Goal: Task Accomplishment & Management: Complete application form

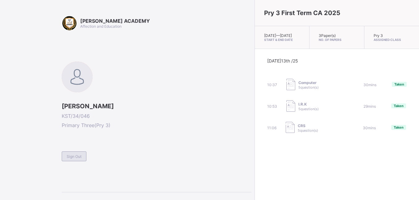
click at [73, 158] on span "Sign Out" at bounding box center [74, 157] width 15 height 5
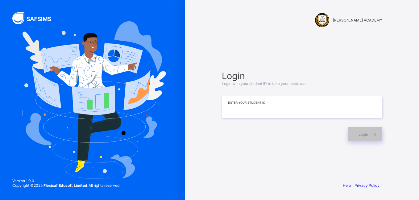
click at [262, 114] on input at bounding box center [302, 108] width 160 height 22
type input "*"
type input "**********"
click at [368, 131] on span at bounding box center [375, 134] width 14 height 14
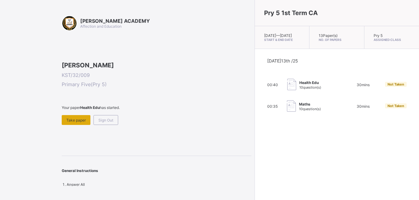
click at [78, 125] on div "Take paper" at bounding box center [76, 120] width 29 height 10
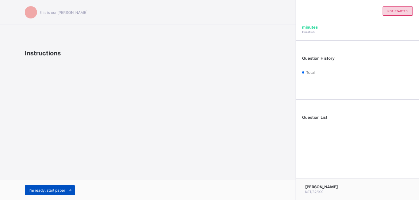
click at [55, 191] on span "I’m ready, start paper" at bounding box center [47, 190] width 36 height 5
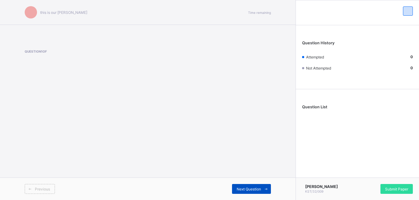
click at [253, 188] on span "Next Question" at bounding box center [249, 189] width 24 height 5
click at [253, 191] on span "Next Question" at bounding box center [249, 189] width 24 height 5
click at [239, 185] on div "Next Question" at bounding box center [251, 189] width 39 height 10
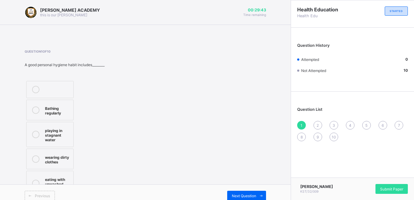
click at [53, 109] on div "Bathing regularly" at bounding box center [57, 110] width 25 height 11
click at [246, 194] on span "Next Question" at bounding box center [244, 196] width 24 height 5
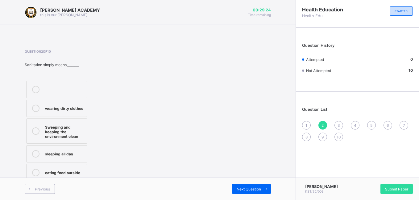
click at [74, 110] on div "wearing dirty clothes" at bounding box center [64, 108] width 39 height 6
click at [246, 190] on span "Next Question" at bounding box center [249, 189] width 24 height 5
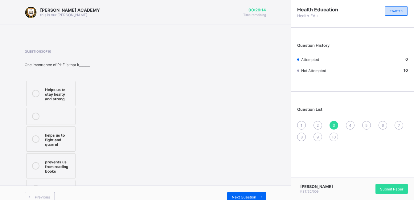
click at [55, 92] on div "Helps us to stay healty and strong" at bounding box center [58, 93] width 27 height 15
click at [246, 191] on div "Previous Next Question" at bounding box center [145, 197] width 291 height 23
click at [250, 200] on span "Next Question" at bounding box center [244, 197] width 24 height 5
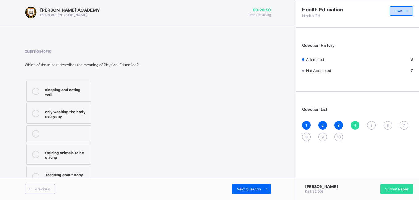
click at [82, 108] on div "only washing the body everyday" at bounding box center [66, 113] width 43 height 11
click at [245, 191] on span "Next Question" at bounding box center [249, 189] width 24 height 5
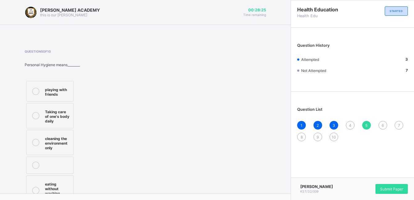
click at [351, 127] on div "1 2 3 4 5 6 7 8 9 10" at bounding box center [352, 131] width 111 height 20
click at [351, 127] on div "4" at bounding box center [350, 125] width 9 height 9
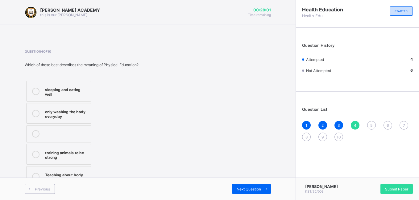
click at [90, 113] on label "only washing the body everyday" at bounding box center [58, 113] width 65 height 21
click at [251, 190] on span "Next Question" at bounding box center [249, 189] width 24 height 5
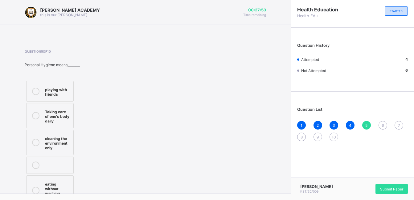
click at [46, 120] on div "Taking care of one's body daily" at bounding box center [57, 115] width 25 height 15
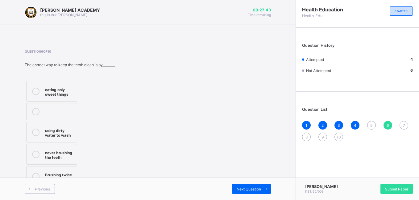
click at [56, 129] on div "using dirty water to wash" at bounding box center [59, 132] width 29 height 11
click at [245, 189] on span "Next Question" at bounding box center [249, 189] width 24 height 5
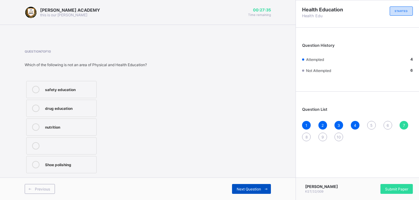
click at [245, 189] on span "Next Question" at bounding box center [249, 189] width 24 height 5
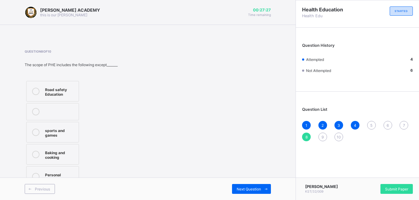
click at [371, 123] on span "5" at bounding box center [371, 125] width 2 height 5
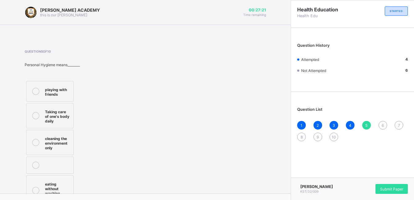
click at [63, 117] on div "Taking care of one's body daily" at bounding box center [57, 115] width 25 height 15
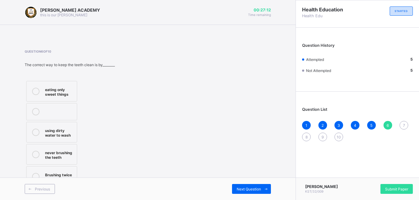
click at [70, 90] on div "eating only sweet things" at bounding box center [59, 91] width 29 height 11
click at [234, 189] on div "Next Question" at bounding box center [251, 189] width 39 height 10
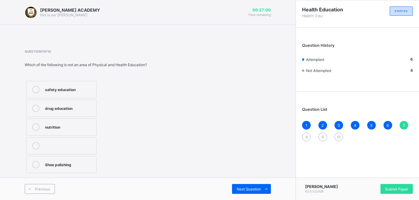
click at [80, 109] on div "drug education" at bounding box center [69, 108] width 48 height 6
click at [256, 193] on div "Next Question" at bounding box center [251, 189] width 39 height 10
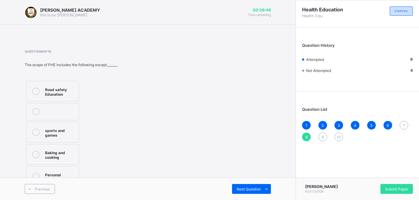
click at [78, 153] on label "Baking and cooking" at bounding box center [52, 154] width 53 height 21
click at [246, 185] on div "Next Question" at bounding box center [251, 189] width 39 height 10
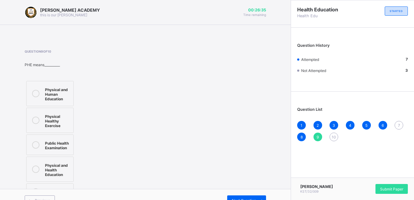
click at [50, 142] on div "Public Health Examination" at bounding box center [57, 145] width 25 height 11
click at [255, 199] on span "Next Question" at bounding box center [244, 201] width 24 height 5
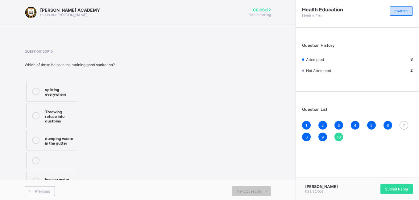
click at [407, 127] on div "7" at bounding box center [403, 125] width 9 height 9
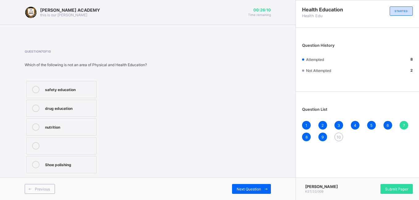
click at [79, 88] on div "safety education" at bounding box center [69, 89] width 48 height 6
click at [248, 189] on span "Next Question" at bounding box center [249, 189] width 24 height 5
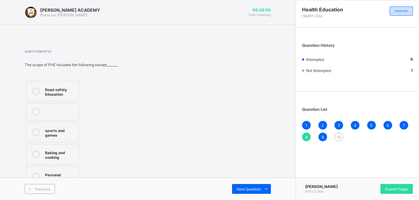
click at [340, 138] on span "10" at bounding box center [339, 137] width 4 height 5
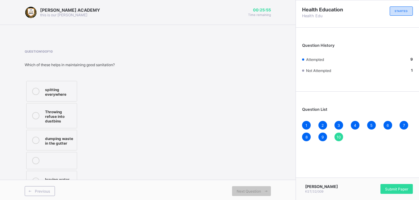
click at [64, 110] on div "Throwing refuse into dustbins" at bounding box center [59, 115] width 29 height 15
click at [400, 188] on span "Submit Paper" at bounding box center [396, 189] width 23 height 5
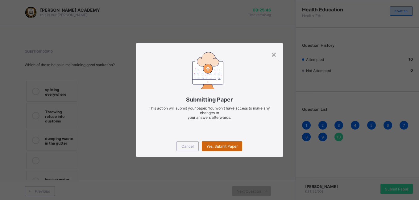
click at [230, 149] on div "Yes, Submit Paper" at bounding box center [222, 147] width 40 height 10
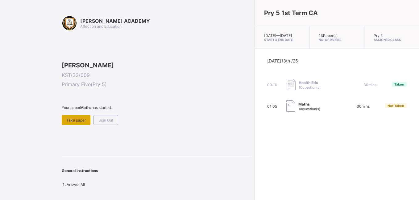
click at [81, 123] on span "Take paper" at bounding box center [75, 120] width 19 height 5
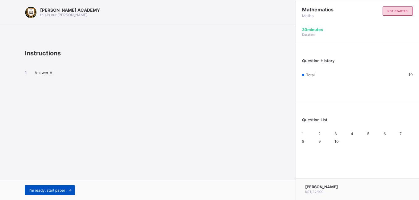
click at [43, 192] on span "I’m ready, start paper" at bounding box center [47, 190] width 36 height 5
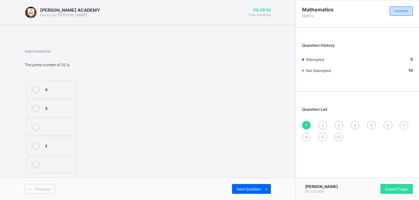
click at [64, 150] on label "2" at bounding box center [51, 146] width 50 height 17
click at [250, 188] on span "Next Question" at bounding box center [249, 189] width 24 height 5
click at [59, 101] on label "<" at bounding box center [51, 108] width 50 height 17
click at [248, 187] on span "Next Question" at bounding box center [249, 189] width 24 height 5
click at [60, 128] on div "1364" at bounding box center [59, 127] width 28 height 6
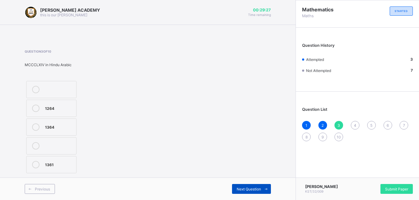
click at [252, 188] on span "Next Question" at bounding box center [249, 189] width 24 height 5
click at [73, 126] on label "mmcclv" at bounding box center [51, 127] width 50 height 17
click at [246, 189] on span "Next Question" at bounding box center [249, 189] width 24 height 5
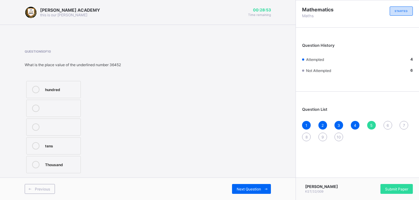
click at [49, 87] on div "hundred" at bounding box center [61, 89] width 32 height 6
click at [252, 191] on span "Next Question" at bounding box center [249, 189] width 24 height 5
click at [57, 128] on div "3,2" at bounding box center [59, 127] width 28 height 6
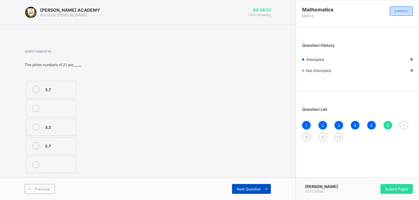
click at [250, 190] on span "Next Question" at bounding box center [249, 189] width 24 height 5
click at [59, 149] on div ">" at bounding box center [59, 145] width 28 height 7
click at [267, 188] on icon at bounding box center [266, 190] width 5 height 4
drag, startPoint x: 61, startPoint y: 123, endPoint x: 63, endPoint y: 118, distance: 6.1
click at [63, 118] on div "37 34 38" at bounding box center [51, 128] width 53 height 96
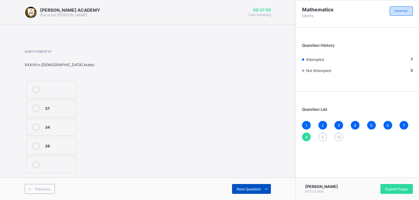
click at [242, 192] on div "Next Question" at bounding box center [251, 189] width 39 height 10
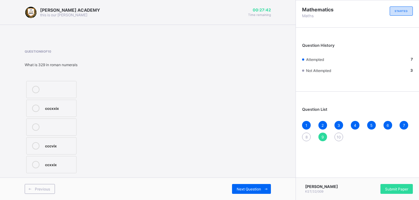
click at [68, 165] on div "ccxxix" at bounding box center [59, 164] width 28 height 6
click at [257, 188] on span "Next Question" at bounding box center [249, 189] width 24 height 5
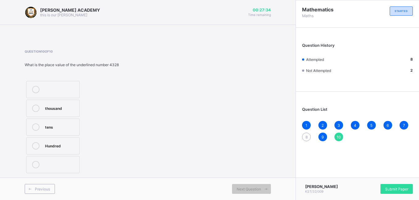
click at [309, 137] on div "8" at bounding box center [306, 137] width 9 height 9
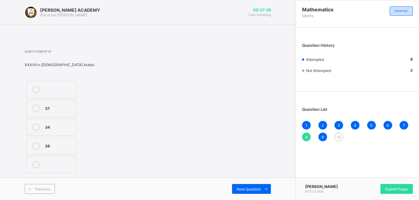
click at [55, 145] on div "38" at bounding box center [59, 145] width 28 height 6
click at [239, 188] on span "Next Question" at bounding box center [249, 189] width 24 height 5
click at [342, 137] on div "10" at bounding box center [338, 137] width 9 height 9
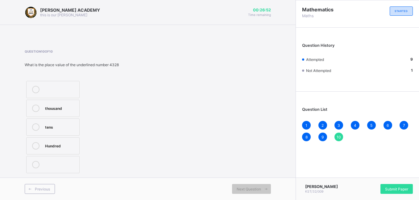
click at [71, 105] on div "thousand" at bounding box center [60, 108] width 31 height 6
click at [392, 188] on span "Submit Paper" at bounding box center [396, 189] width 23 height 5
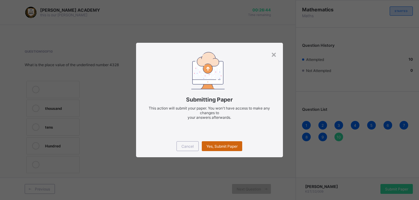
click at [228, 149] on span "Yes, Submit Paper" at bounding box center [221, 146] width 31 height 5
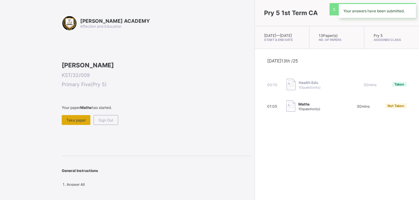
click at [68, 123] on span "Take paper" at bounding box center [75, 120] width 19 height 5
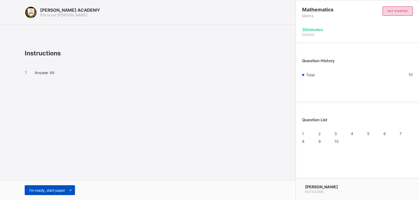
click at [58, 190] on span "I’m ready, start paper" at bounding box center [47, 190] width 36 height 5
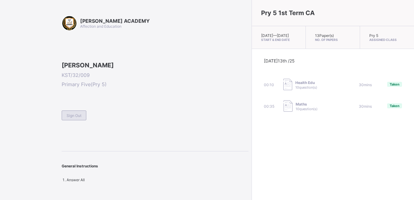
click at [70, 121] on div "Sign Out" at bounding box center [74, 116] width 25 height 10
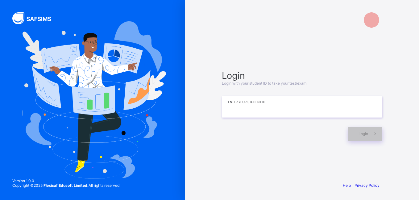
click at [272, 110] on input at bounding box center [302, 107] width 160 height 22
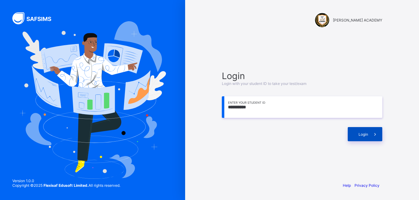
type input "**********"
click at [357, 132] on div "Login" at bounding box center [365, 134] width 35 height 14
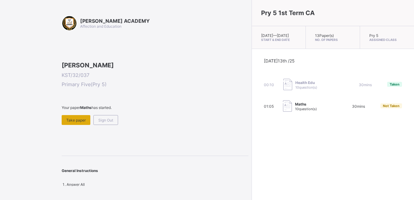
click at [80, 125] on div "Take paper" at bounding box center [76, 120] width 29 height 10
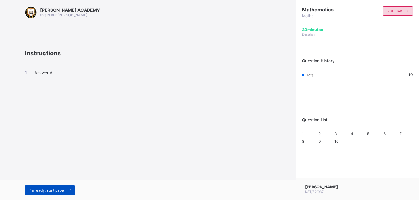
click at [58, 187] on div "I’m ready, start paper" at bounding box center [50, 191] width 50 height 10
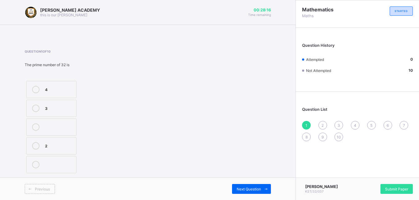
click at [44, 141] on label "2" at bounding box center [51, 146] width 50 height 17
click at [323, 123] on span "2" at bounding box center [322, 125] width 2 height 5
click at [46, 163] on div ">" at bounding box center [59, 164] width 28 height 6
click at [338, 126] on span "3" at bounding box center [338, 125] width 2 height 5
click at [322, 122] on div "2" at bounding box center [322, 125] width 9 height 9
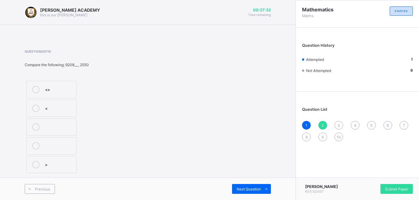
click at [55, 159] on label ">" at bounding box center [51, 164] width 50 height 17
click at [337, 124] on div "3" at bounding box center [338, 125] width 9 height 9
click at [50, 162] on div "1361" at bounding box center [59, 164] width 28 height 6
click at [353, 125] on div "4" at bounding box center [355, 125] width 9 height 9
click at [56, 110] on div "cmlxx" at bounding box center [59, 108] width 28 height 6
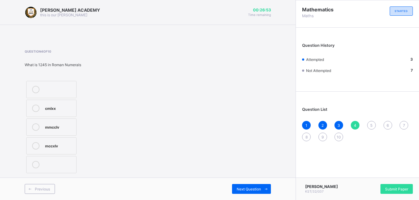
click at [56, 110] on div "cmlxx" at bounding box center [59, 108] width 28 height 6
click at [370, 122] on div "5" at bounding box center [371, 125] width 9 height 9
click at [353, 122] on div "4" at bounding box center [355, 125] width 9 height 9
click at [372, 121] on div "5" at bounding box center [371, 125] width 9 height 9
click at [56, 88] on div "hundred" at bounding box center [61, 89] width 32 height 6
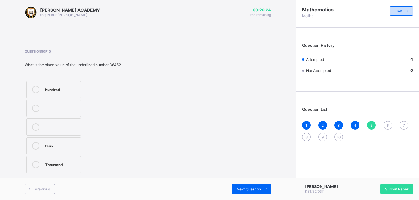
click at [387, 126] on span "6" at bounding box center [387, 125] width 2 height 5
drag, startPoint x: 387, startPoint y: 126, endPoint x: 371, endPoint y: 122, distance: 17.1
click at [371, 122] on div "5" at bounding box center [371, 125] width 9 height 9
click at [59, 89] on div "hundred" at bounding box center [61, 89] width 32 height 6
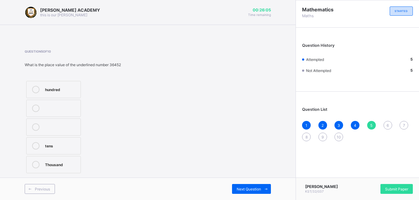
click at [387, 124] on span "6" at bounding box center [387, 125] width 2 height 5
click at [45, 146] on div "2,7" at bounding box center [59, 145] width 28 height 6
click at [405, 123] on div "7" at bounding box center [403, 125] width 9 height 9
click at [386, 122] on div "6" at bounding box center [387, 125] width 9 height 9
click at [47, 144] on div "2,7" at bounding box center [59, 145] width 28 height 6
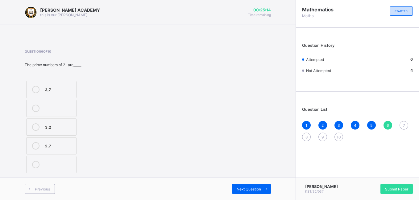
click at [402, 122] on div "7" at bounding box center [403, 125] width 9 height 9
click at [47, 144] on div ">" at bounding box center [59, 145] width 28 height 6
click at [307, 134] on div "8" at bounding box center [306, 137] width 9 height 9
click at [48, 140] on label "38" at bounding box center [51, 146] width 50 height 17
click at [321, 134] on div "9" at bounding box center [322, 137] width 9 height 9
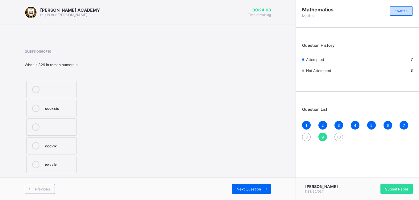
click at [305, 134] on div "8" at bounding box center [306, 137] width 9 height 9
click at [48, 142] on label "38" at bounding box center [51, 146] width 50 height 17
click at [322, 135] on span "9" at bounding box center [322, 137] width 2 height 5
click at [54, 103] on label "cccxxix" at bounding box center [51, 108] width 50 height 17
click at [338, 136] on span "10" at bounding box center [339, 137] width 4 height 5
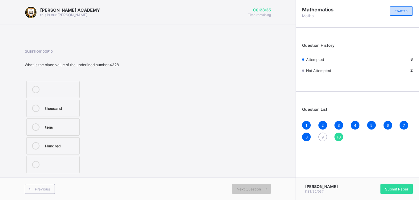
click at [324, 133] on div "9" at bounding box center [322, 137] width 9 height 9
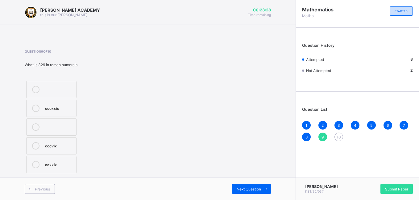
click at [55, 111] on div "cccxxix" at bounding box center [59, 108] width 28 height 7
click at [340, 133] on div "10" at bounding box center [338, 137] width 9 height 9
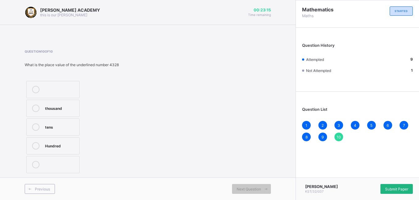
click at [390, 184] on div "Submit Paper" at bounding box center [396, 189] width 32 height 10
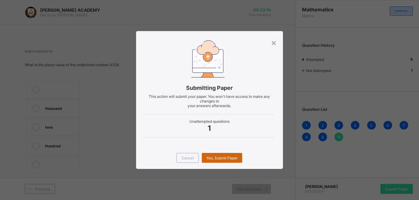
click at [216, 155] on div "Yes, Submit Paper" at bounding box center [222, 158] width 40 height 10
